Goal: Book appointment/travel/reservation

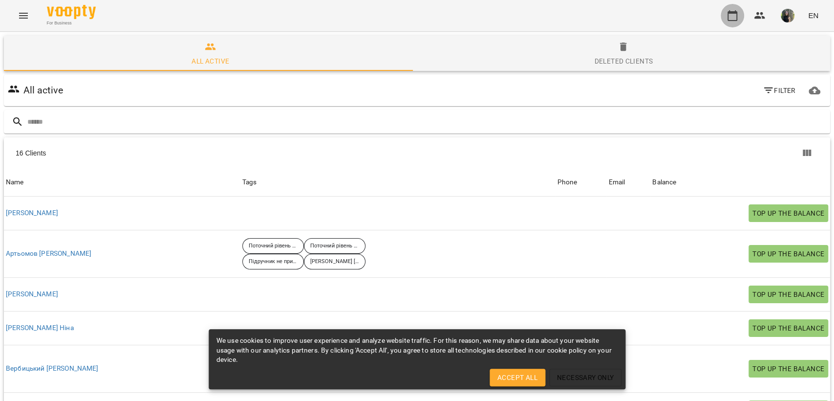
click at [730, 18] on icon "button" at bounding box center [733, 16] width 12 height 12
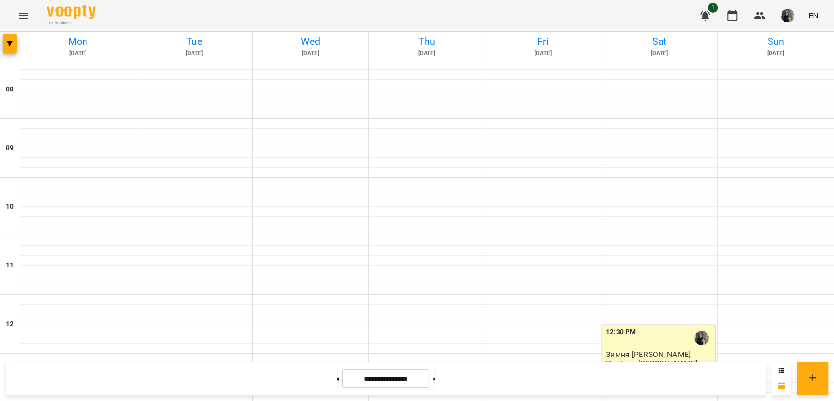
scroll to position [253, 0]
click at [436, 379] on icon at bounding box center [434, 378] width 2 height 3
type input "**********"
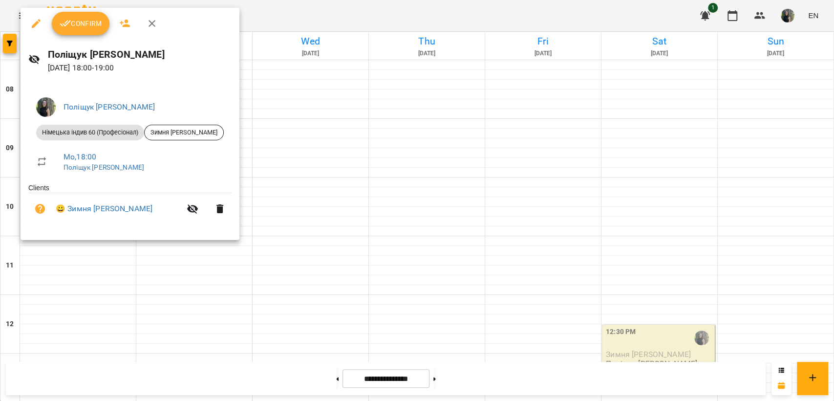
click at [91, 22] on span "Confirm" at bounding box center [81, 24] width 42 height 12
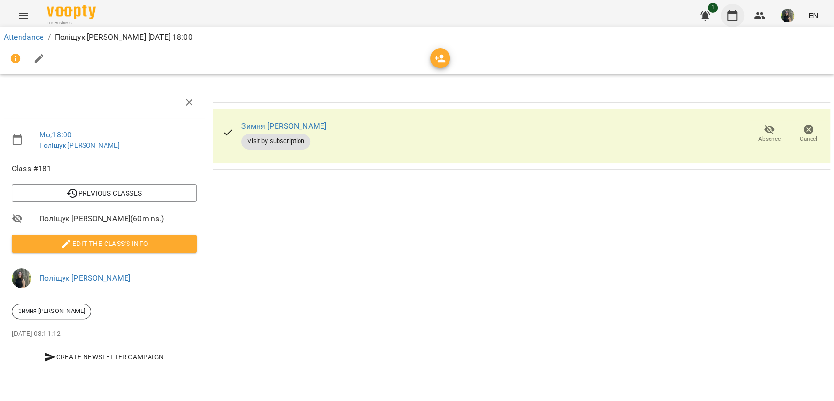
click at [732, 21] on icon "button" at bounding box center [733, 16] width 12 height 12
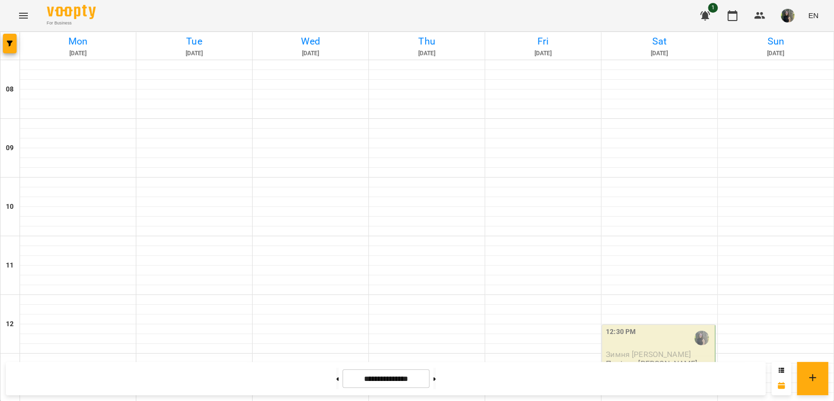
scroll to position [524, 0]
